Goal: Obtain resource: Download file/media

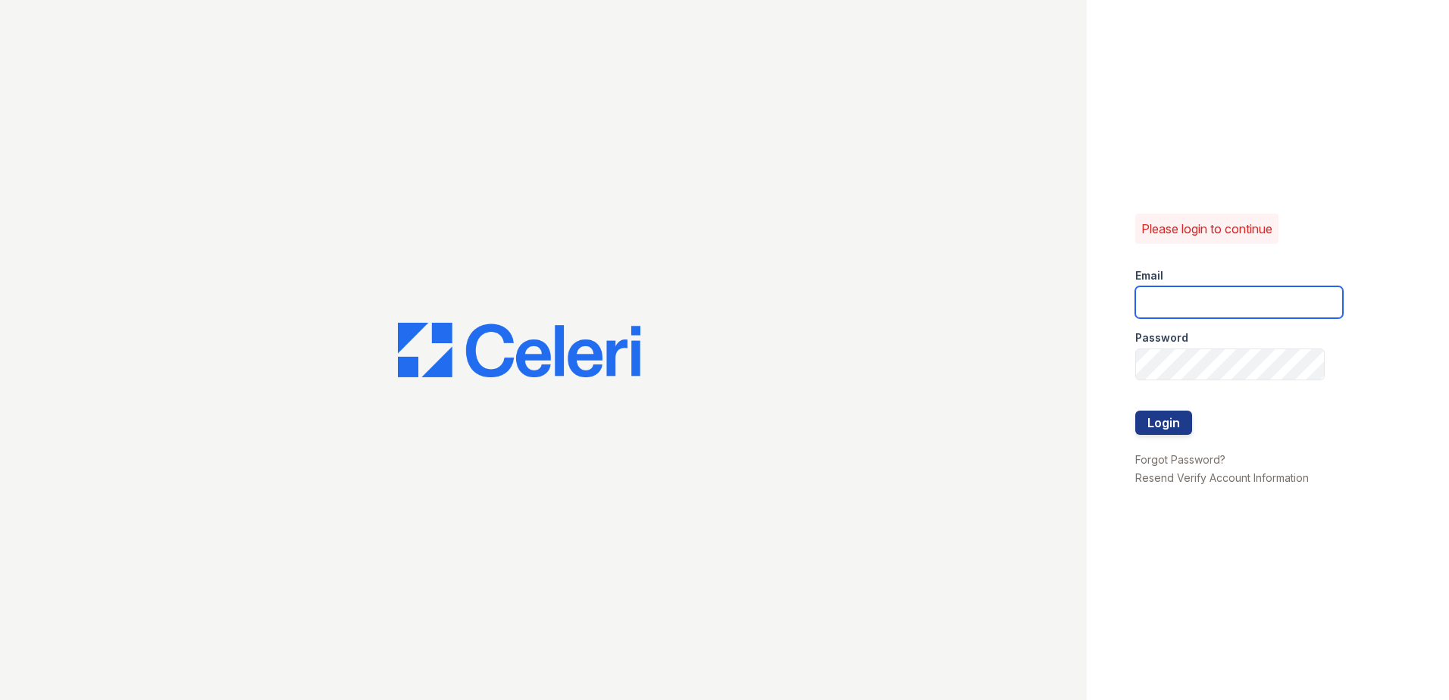
click at [1148, 288] on input "email" at bounding box center [1239, 302] width 208 height 32
type input "Sbrodnax@trinity-pm.com"
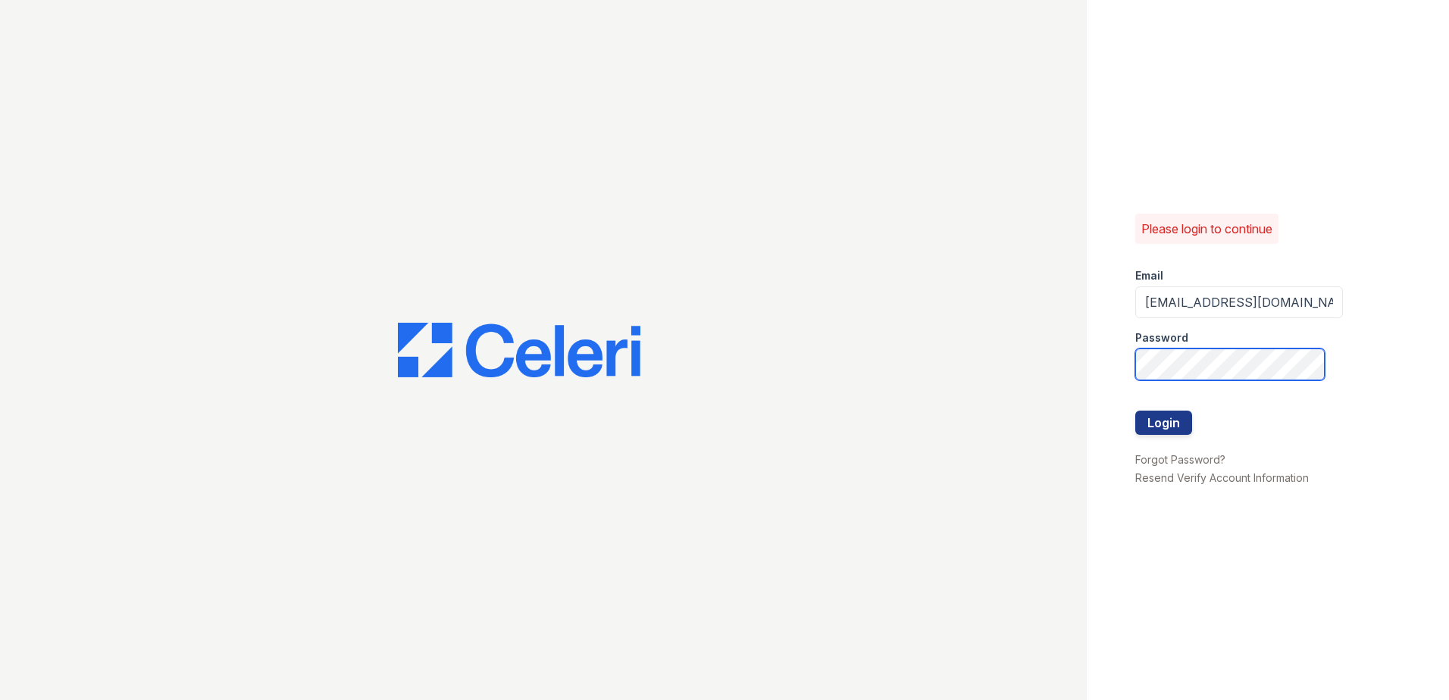
click at [1135, 411] on button "Login" at bounding box center [1163, 423] width 57 height 24
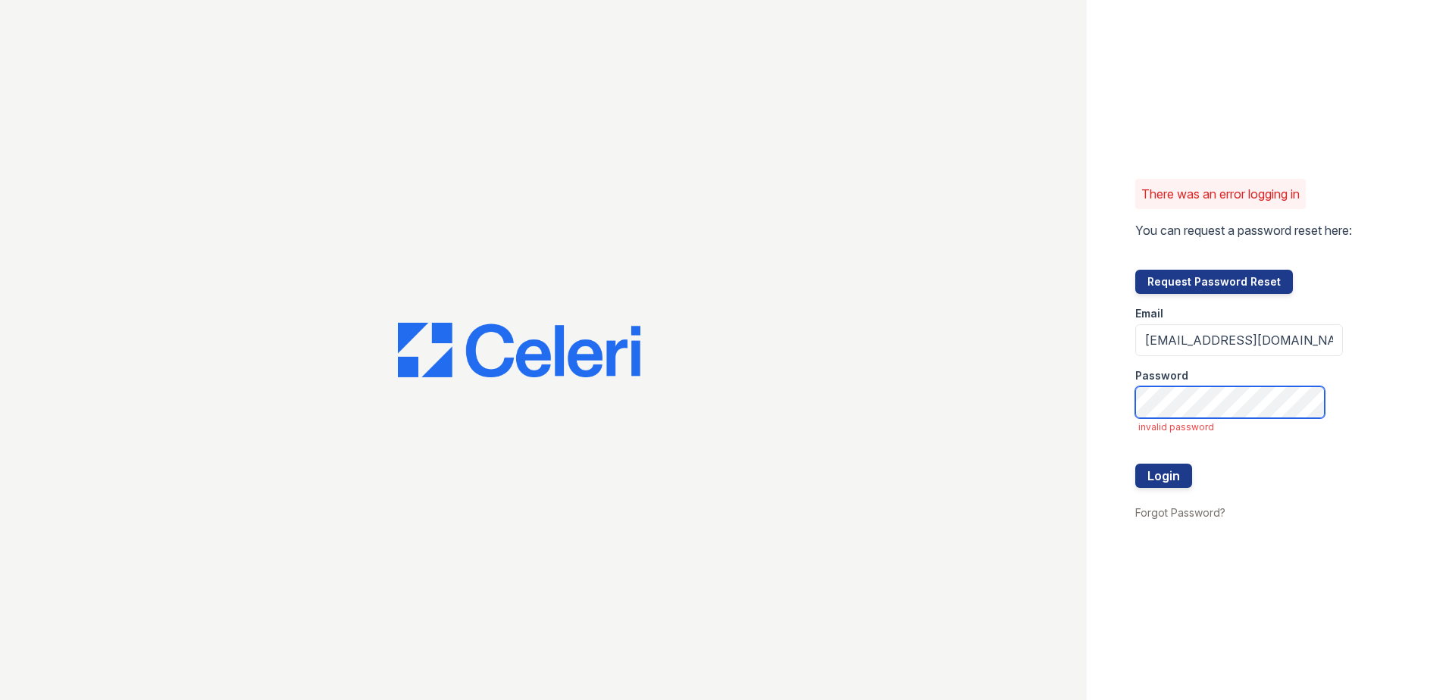
click at [1135, 464] on button "Login" at bounding box center [1163, 476] width 57 height 24
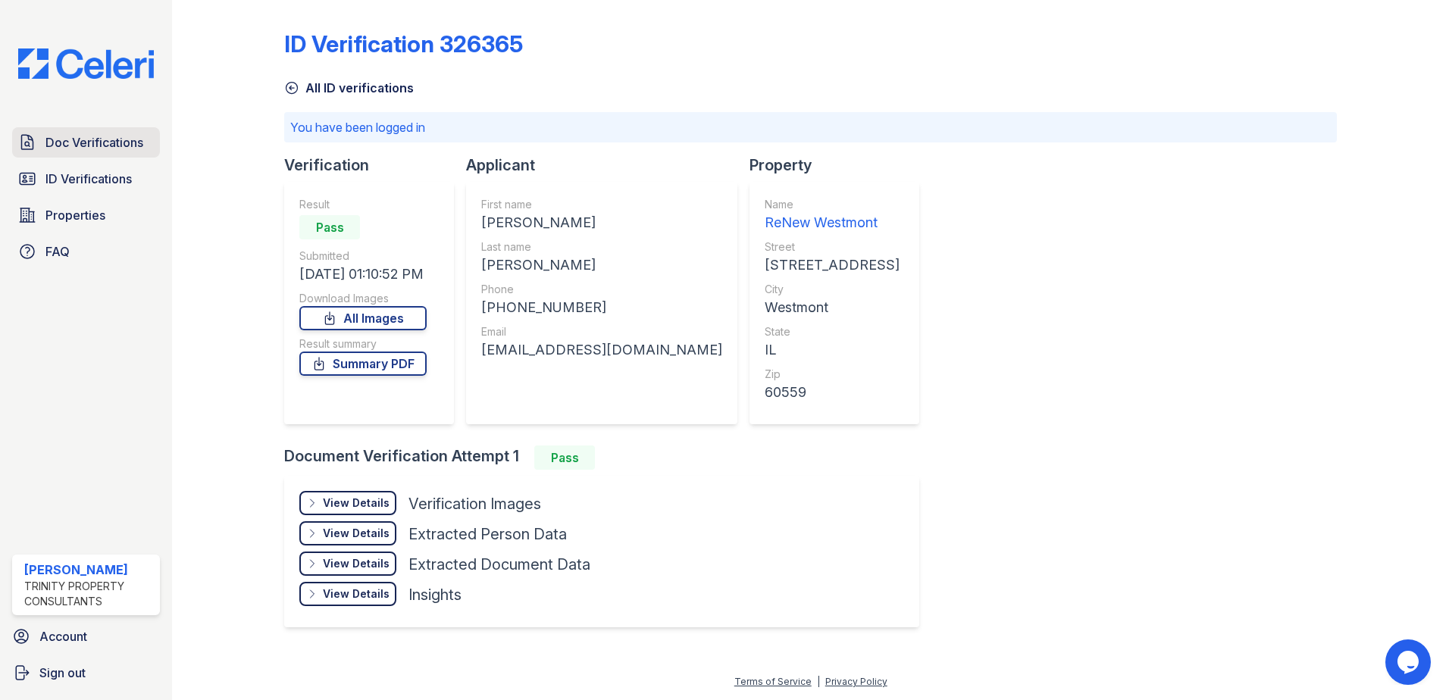
click at [130, 142] on span "Doc Verifications" at bounding box center [94, 142] width 98 height 18
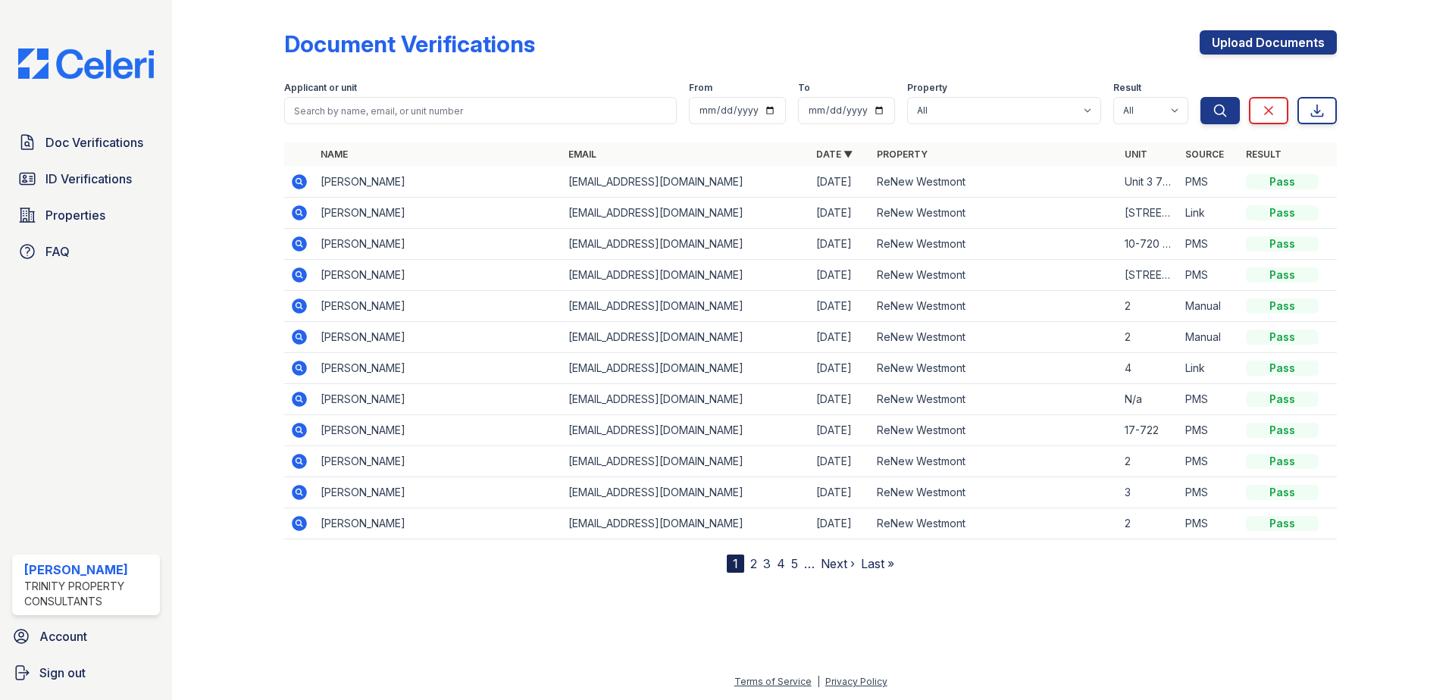
click at [300, 183] on icon at bounding box center [299, 182] width 18 height 18
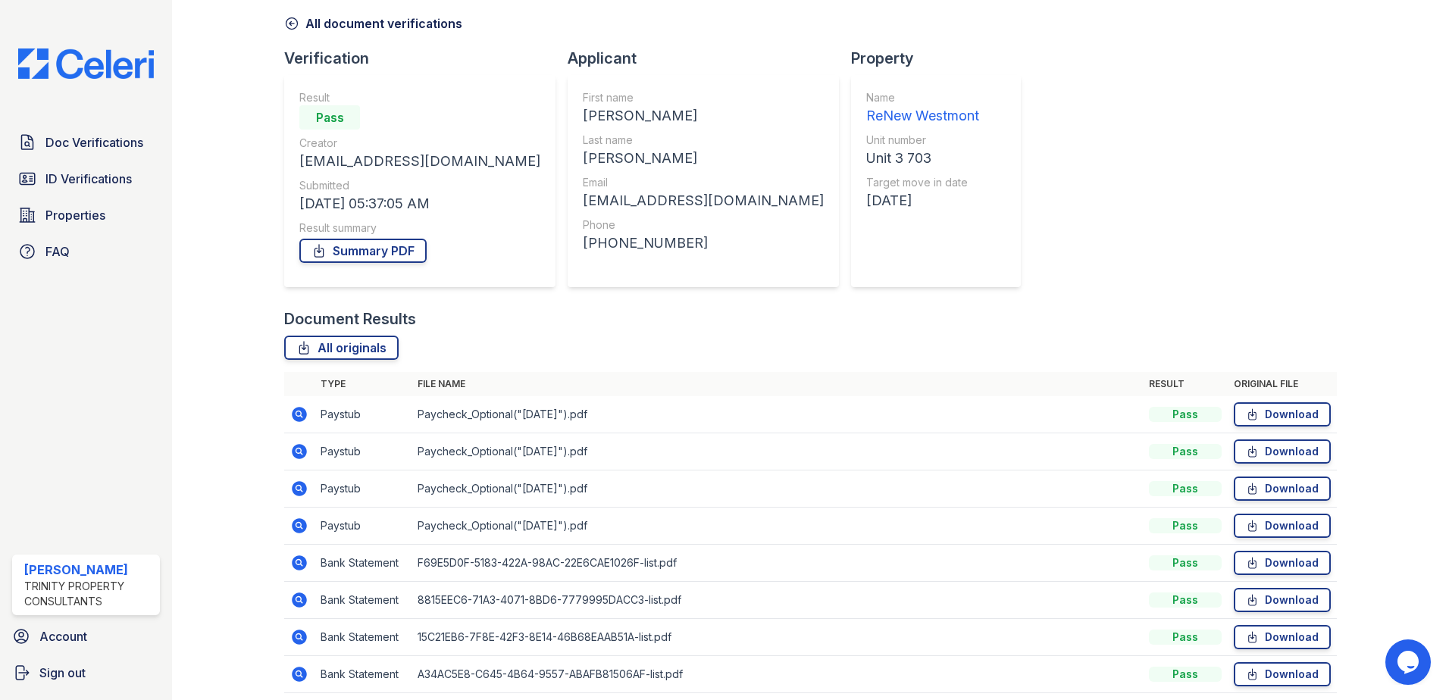
scroll to position [124, 0]
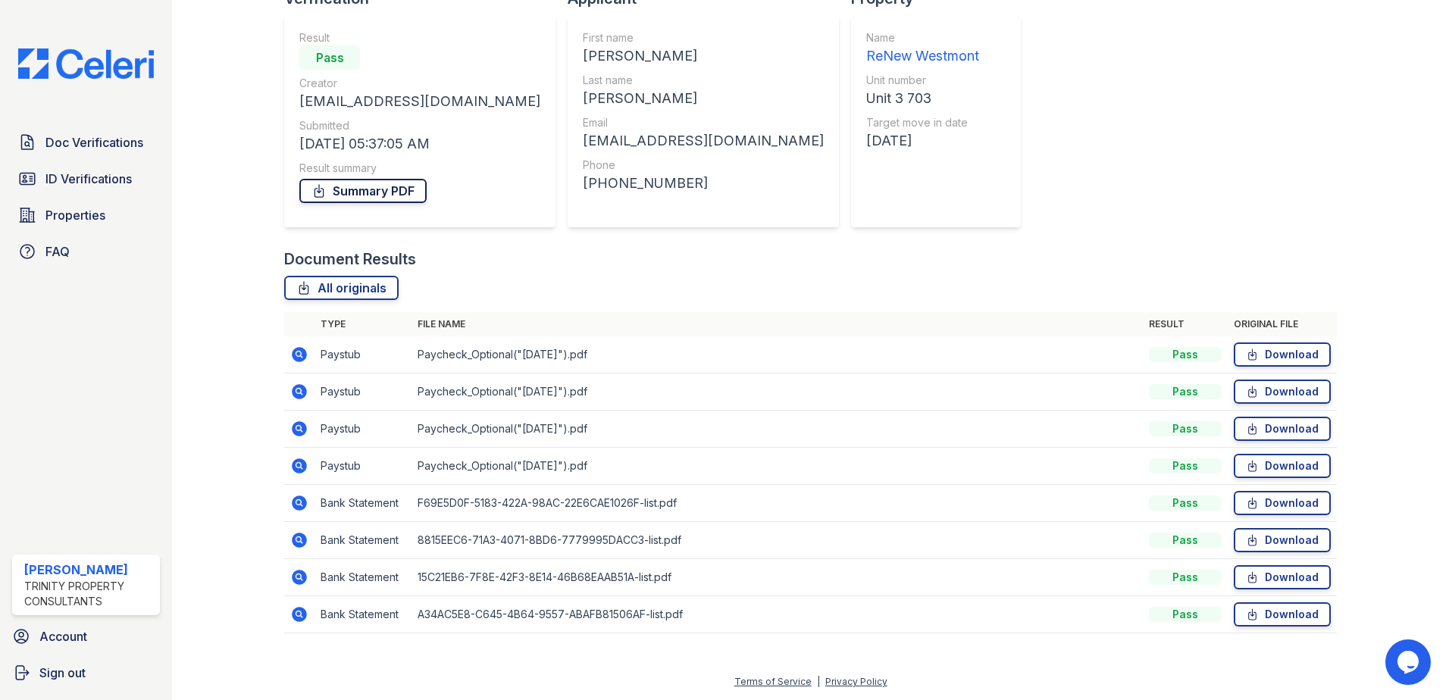
click at [362, 191] on link "Summary PDF" at bounding box center [362, 191] width 127 height 24
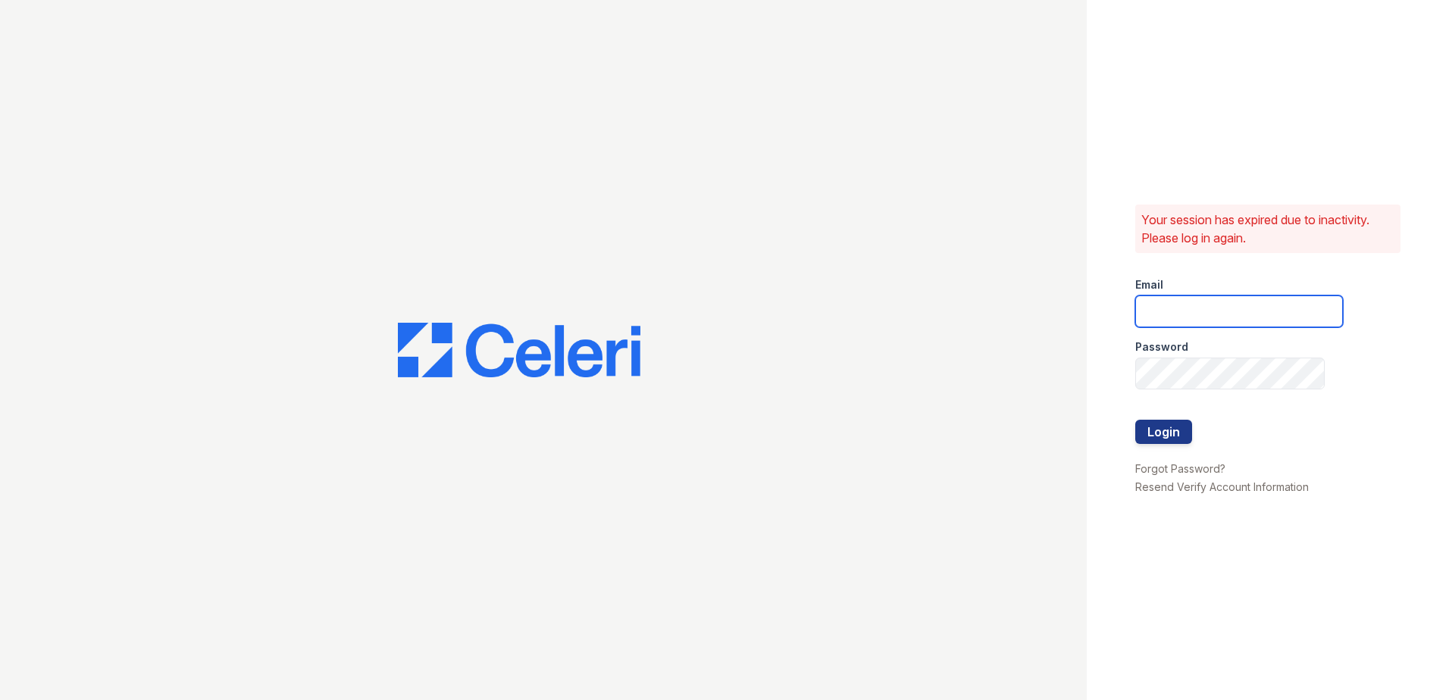
click at [1200, 307] on input "email" at bounding box center [1239, 312] width 208 height 32
type input "Sbrodnax@trinity-pm.com"
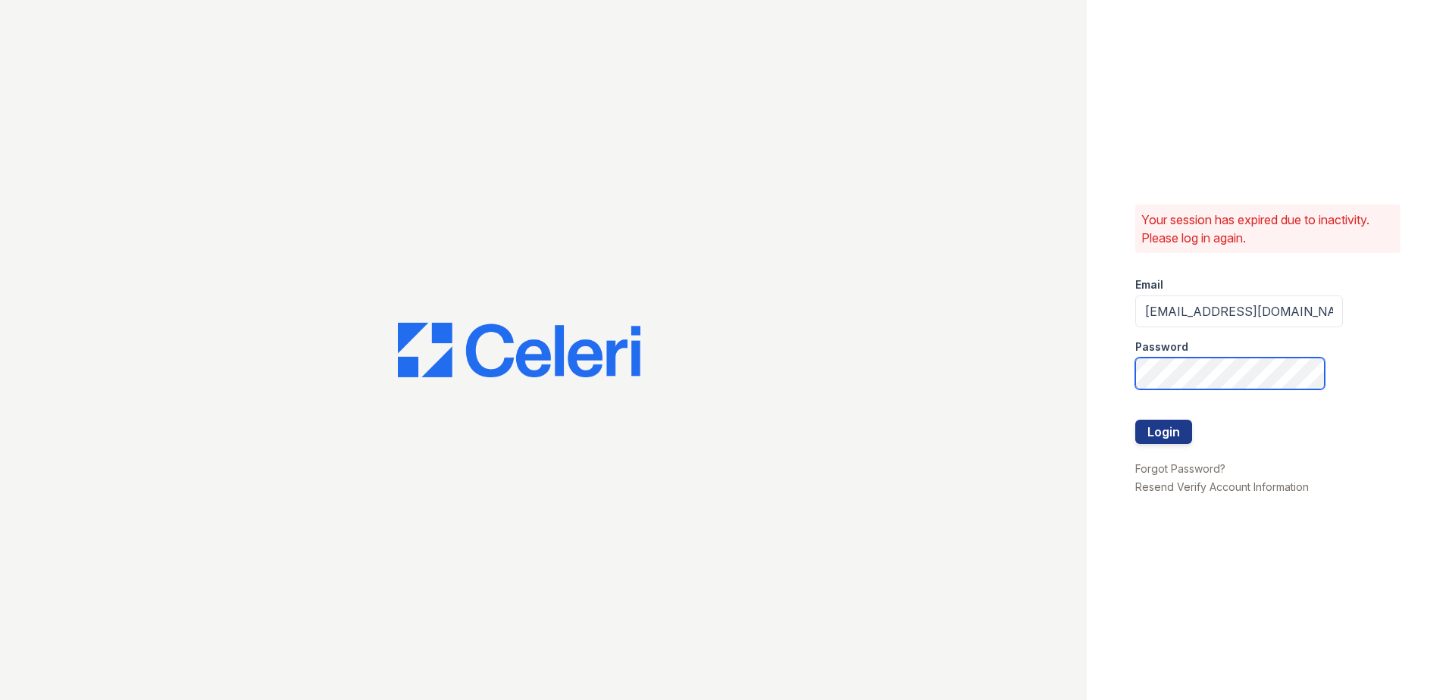
click at [1135, 420] on button "Login" at bounding box center [1163, 432] width 57 height 24
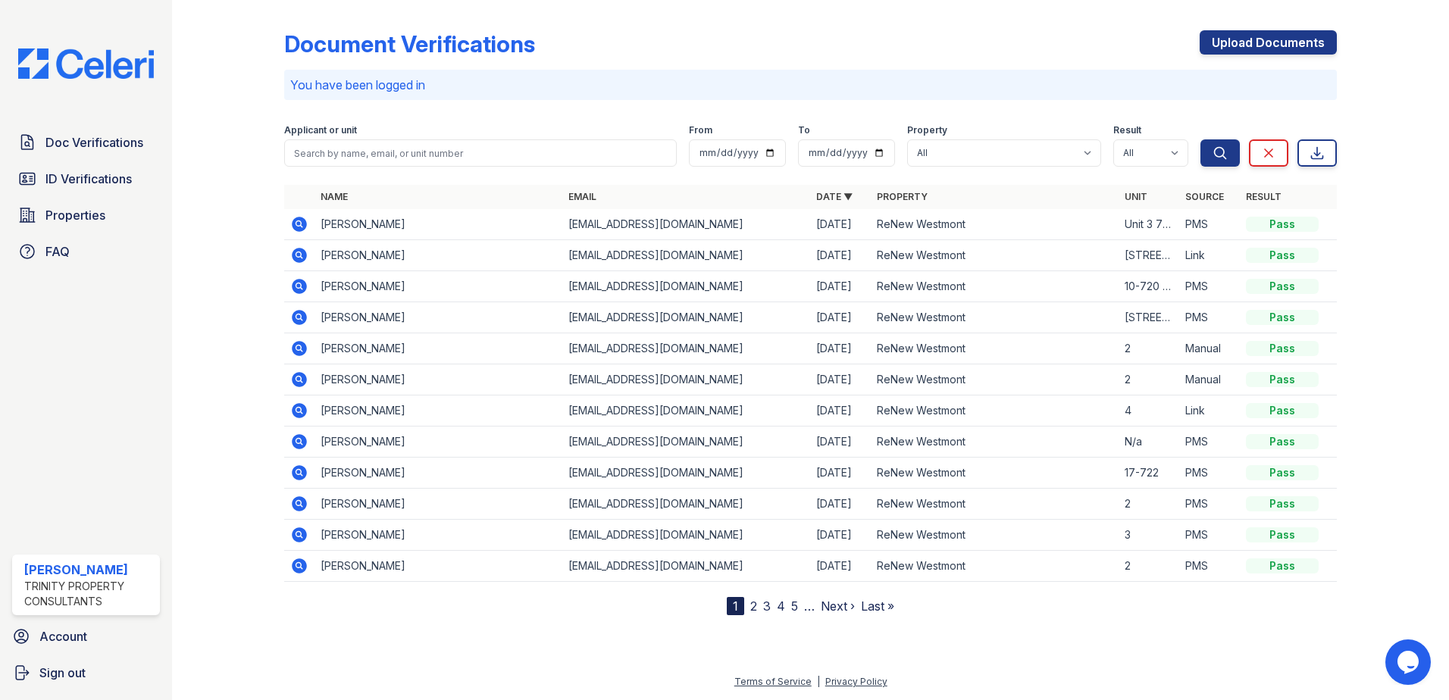
click at [299, 219] on icon at bounding box center [299, 224] width 15 height 15
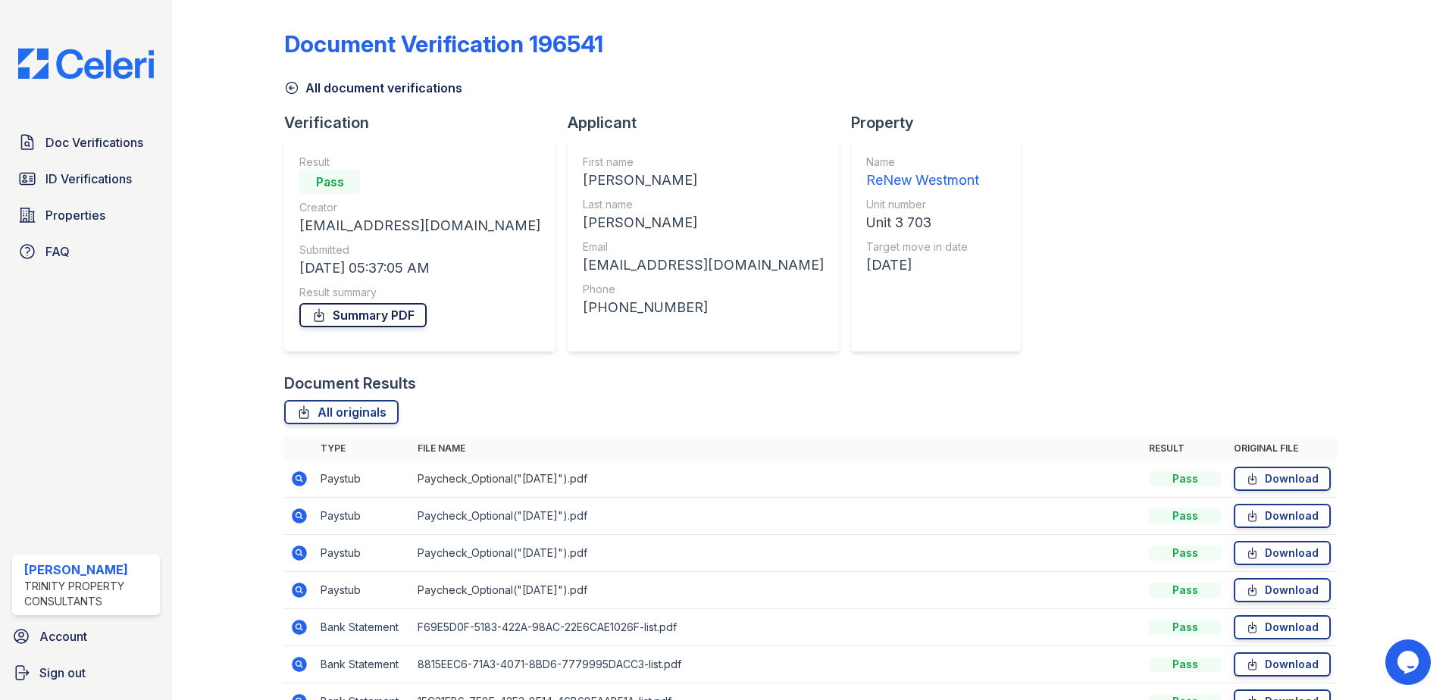
click at [399, 318] on link "Summary PDF" at bounding box center [362, 315] width 127 height 24
